Goal: Information Seeking & Learning: Learn about a topic

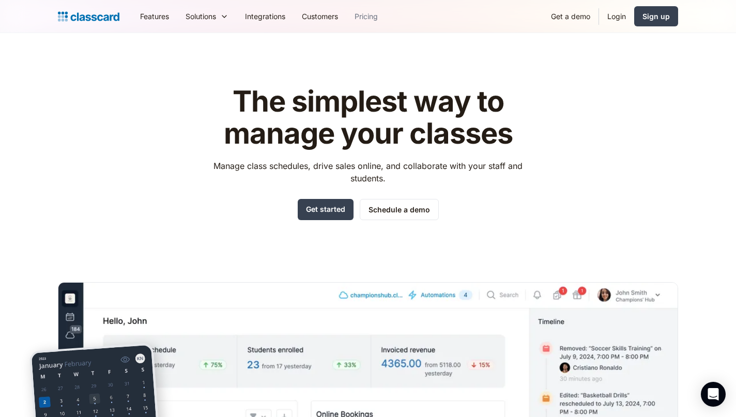
click at [368, 16] on link "Pricing" at bounding box center [366, 16] width 40 height 23
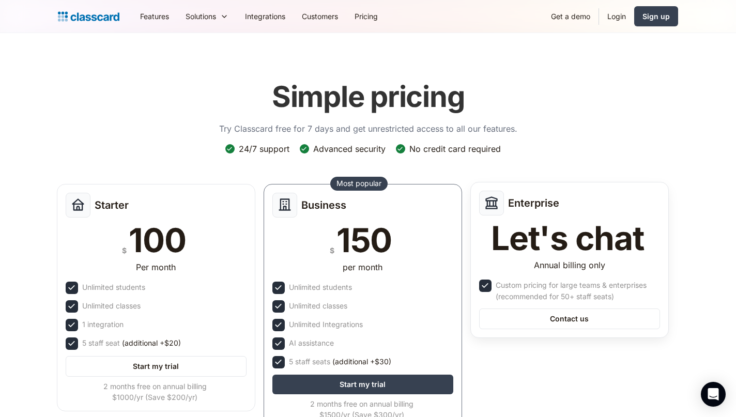
scroll to position [-1, 0]
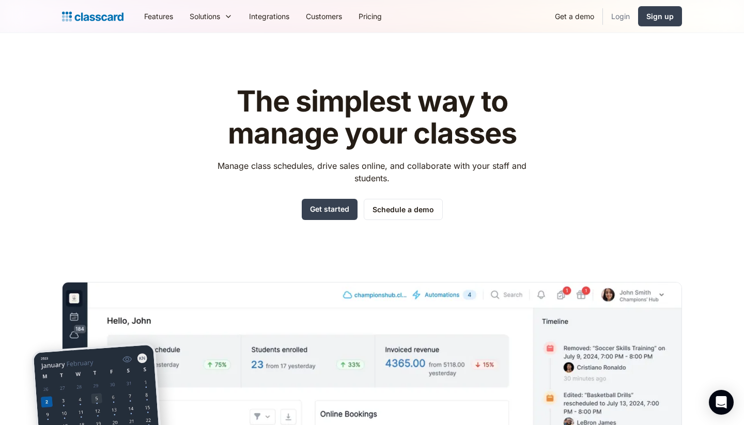
click at [620, 15] on link "Login" at bounding box center [620, 16] width 35 height 23
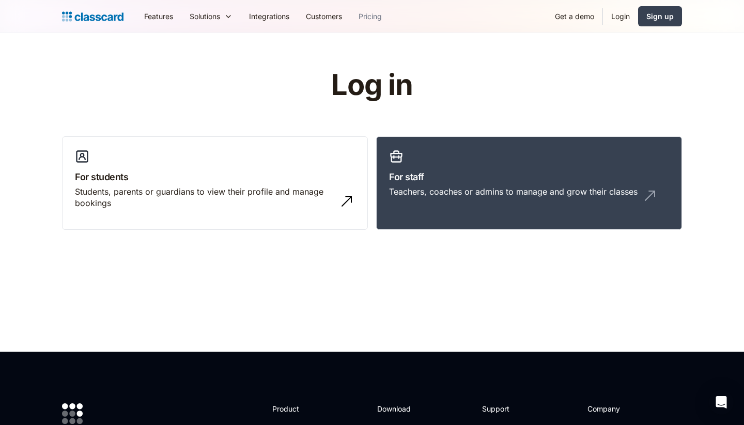
click at [369, 17] on link "Pricing" at bounding box center [370, 16] width 40 height 23
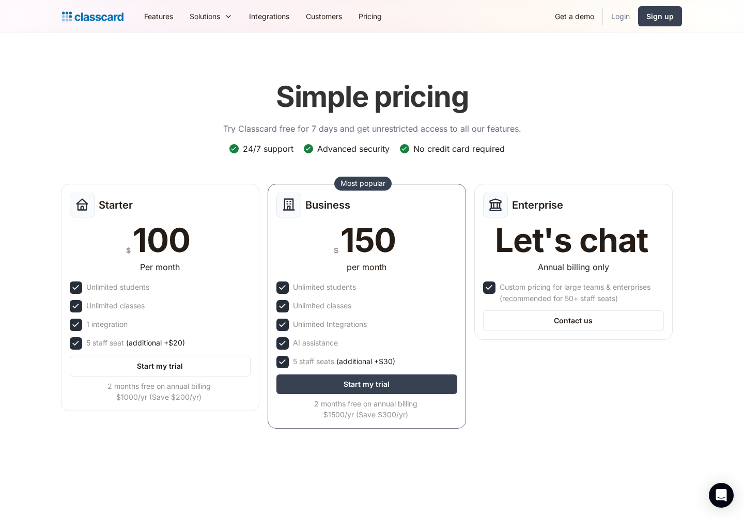
click at [616, 19] on link "Login" at bounding box center [620, 16] width 35 height 23
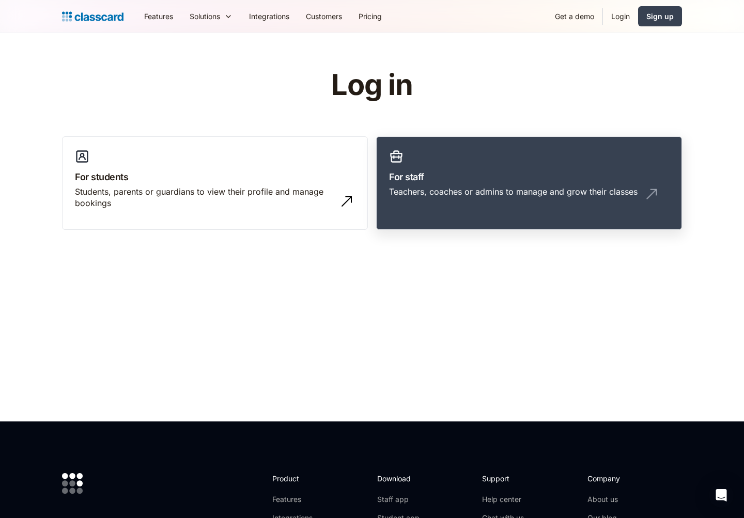
click at [448, 200] on div "Teachers, coaches or admins to manage and grow their classes" at bounding box center [529, 196] width 280 height 20
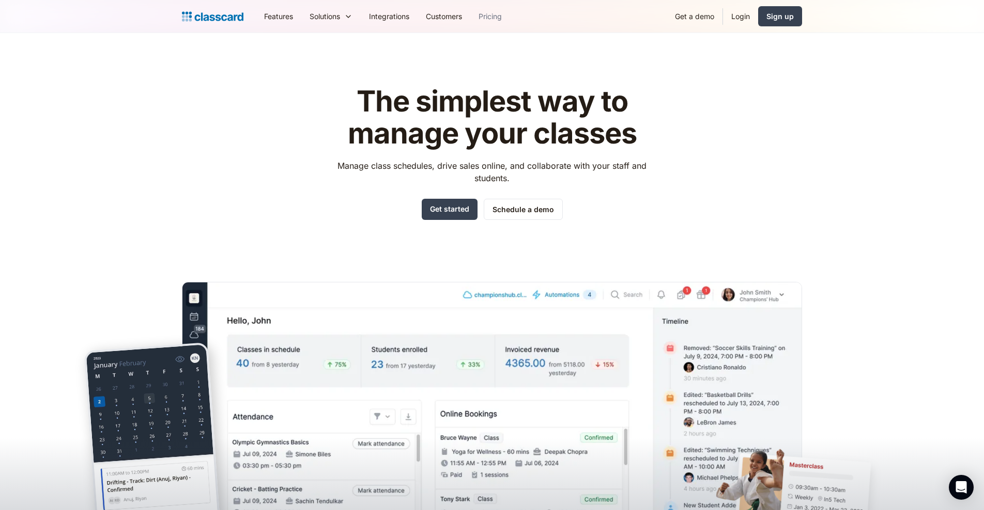
click at [481, 14] on link "Pricing" at bounding box center [490, 16] width 40 height 23
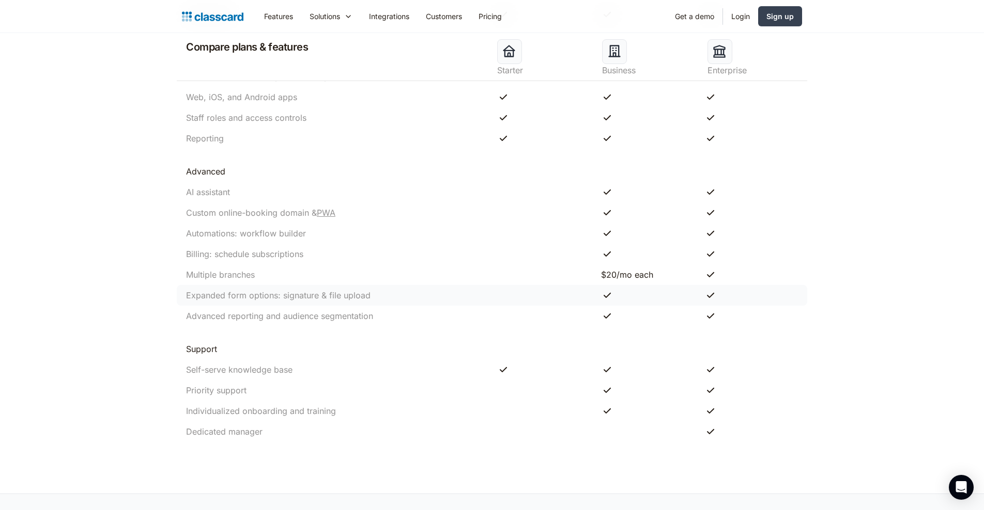
scroll to position [1008, 0]
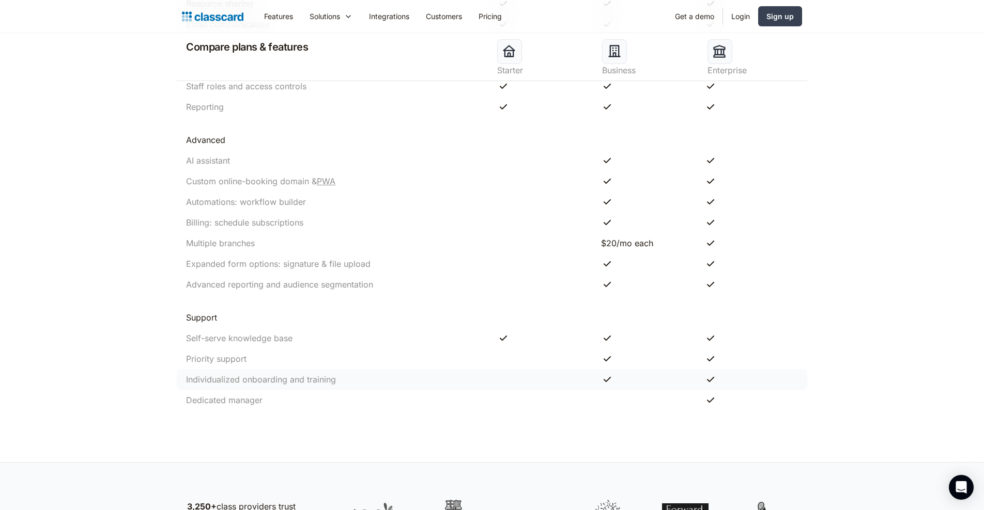
click at [363, 374] on div "Individualized onboarding and training" at bounding box center [336, 380] width 311 height 12
click at [356, 358] on div "Priority support" at bounding box center [336, 359] width 311 height 12
click at [348, 338] on div "Self-serve knowledge base" at bounding box center [336, 338] width 311 height 12
click at [362, 398] on div "Dedicated manager" at bounding box center [336, 400] width 311 height 12
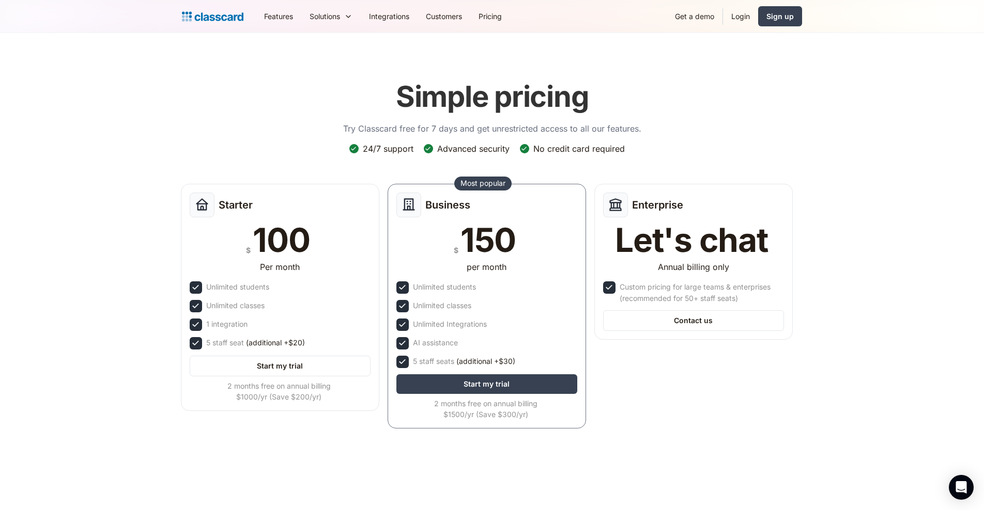
scroll to position [0, 0]
click at [692, 432] on div "Starter $ 100 Per month Unlimited students Unlimited classes 1 integration 5 st…" at bounding box center [487, 309] width 620 height 259
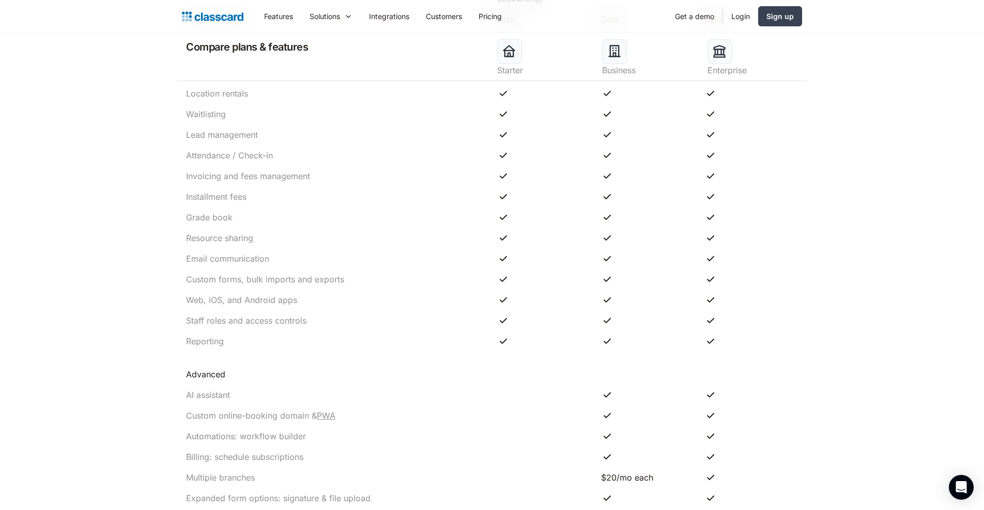
scroll to position [833, 0]
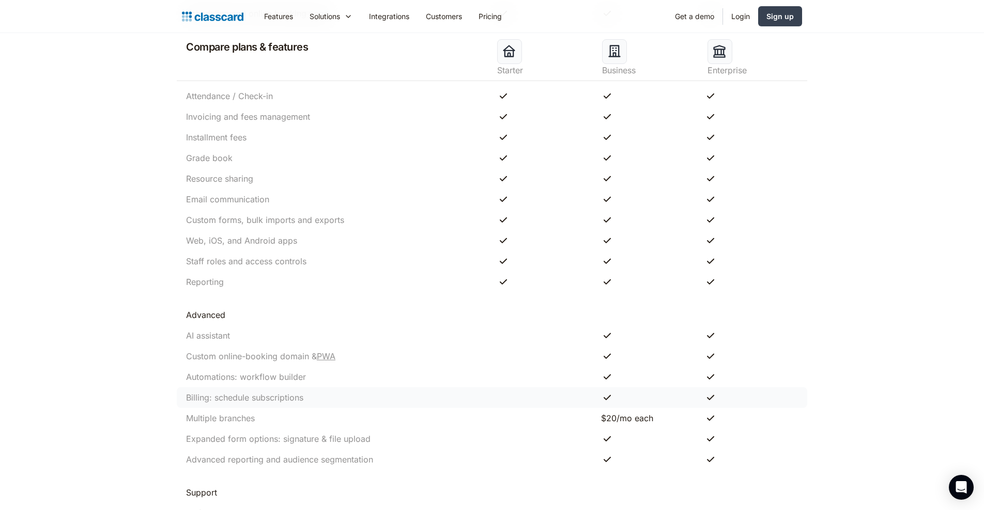
click at [687, 400] on div at bounding box center [648, 398] width 104 height 12
click at [685, 421] on div "$20/mo each" at bounding box center [648, 418] width 94 height 12
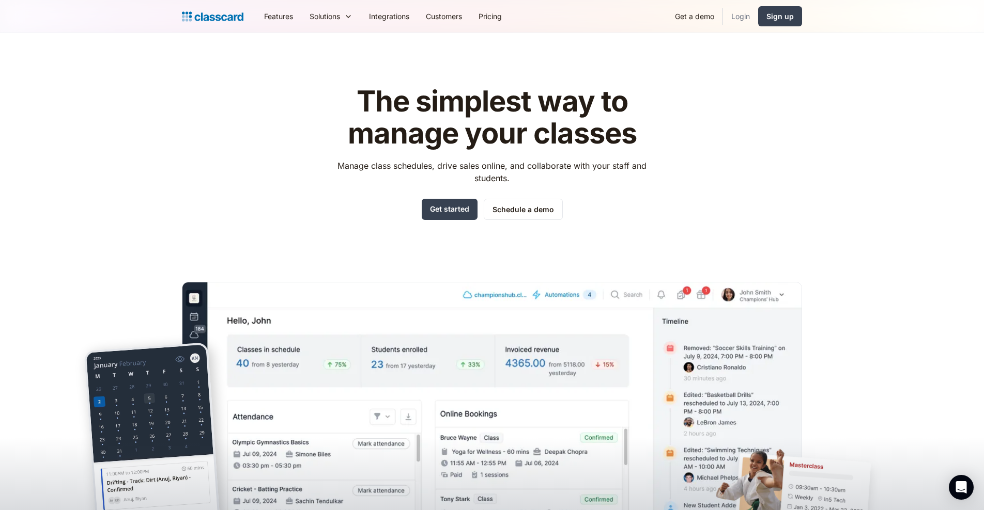
click at [735, 20] on link "Login" at bounding box center [740, 16] width 35 height 23
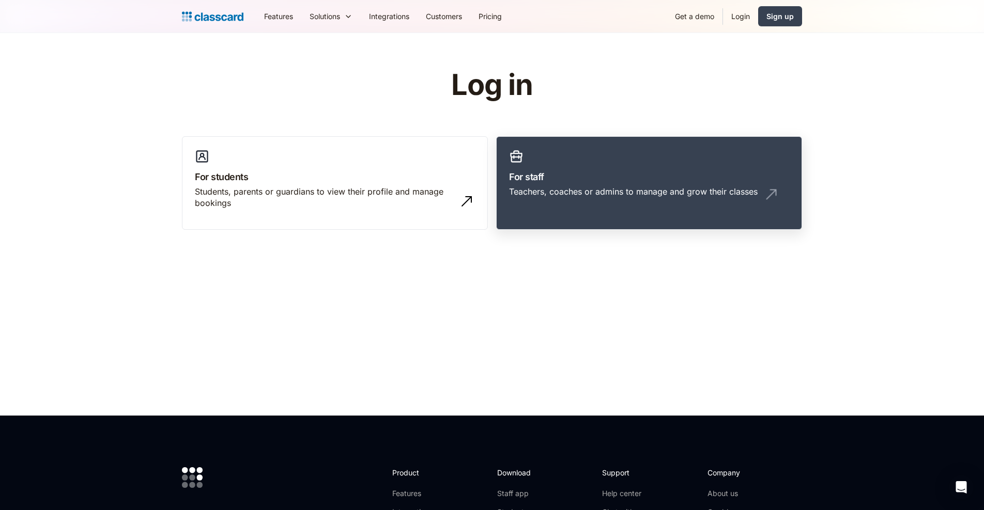
click at [603, 205] on div "Teachers, coaches or admins to manage and grow their classes" at bounding box center [649, 196] width 280 height 20
